Goal: Task Accomplishment & Management: Use online tool/utility

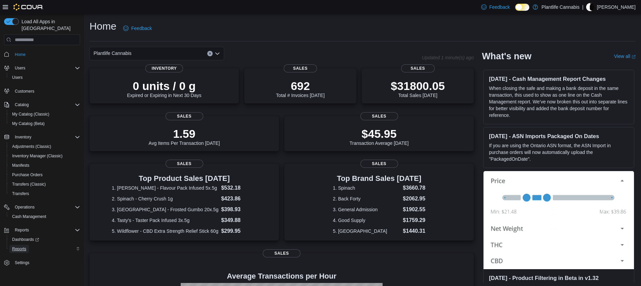
click at [23, 246] on span "Reports" at bounding box center [19, 248] width 14 height 5
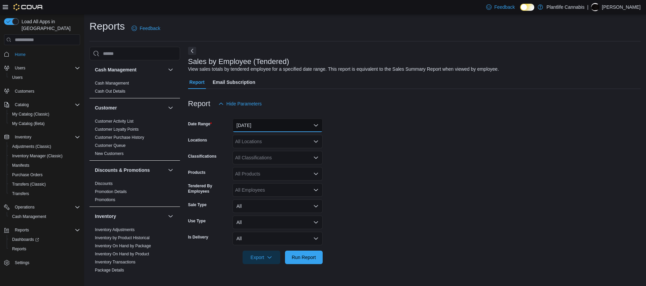
click at [261, 124] on button "Yesterday" at bounding box center [277, 124] width 90 height 13
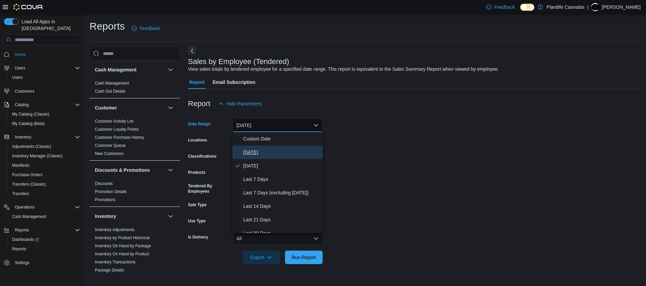
click at [263, 154] on span "Today" at bounding box center [281, 152] width 77 height 8
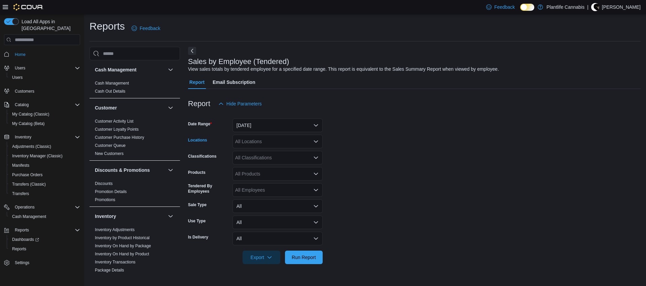
click at [261, 143] on div "All Locations" at bounding box center [277, 141] width 90 height 13
type input "***"
click at [269, 154] on span "Calgary - Mahogany" at bounding box center [271, 152] width 42 height 7
type input "***"
drag, startPoint x: 273, startPoint y: 156, endPoint x: 276, endPoint y: 156, distance: 3.4
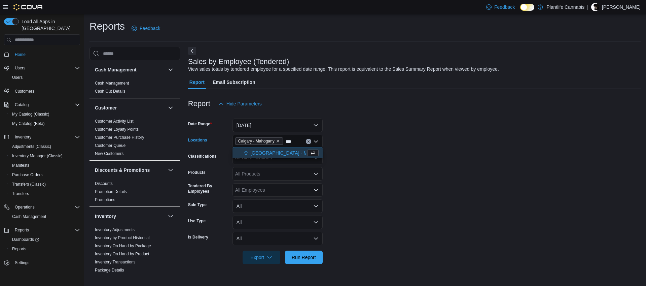
click at [273, 156] on button "Calgary - Mahogany Market" at bounding box center [277, 153] width 90 height 10
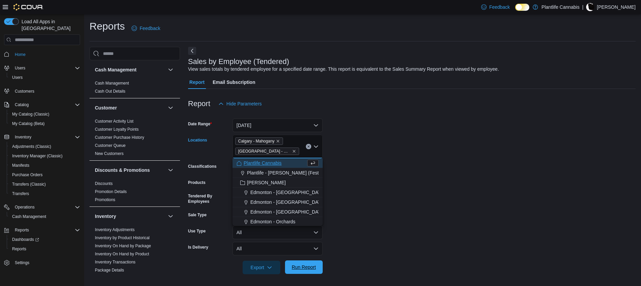
click at [313, 261] on span "Run Report" at bounding box center [304, 266] width 30 height 13
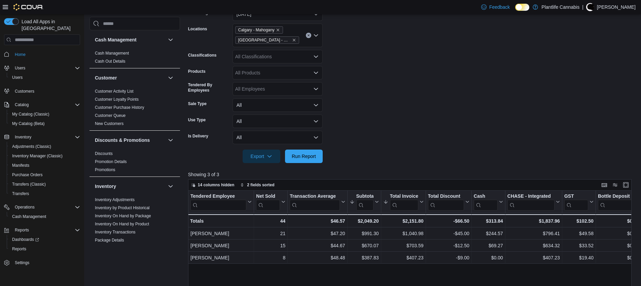
scroll to position [201, 0]
